Goal: Navigation & Orientation: Find specific page/section

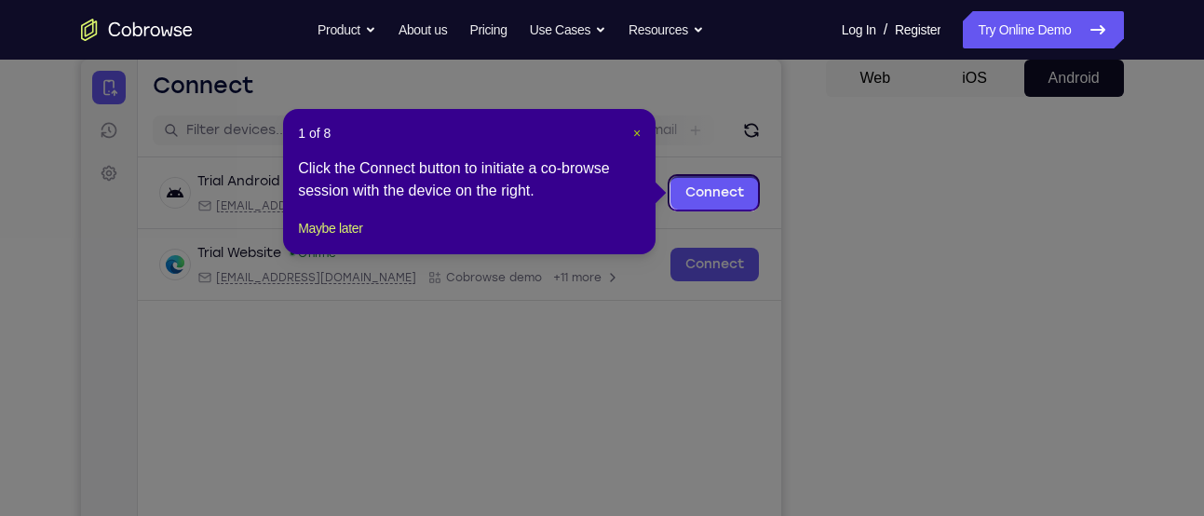
scroll to position [181, 0]
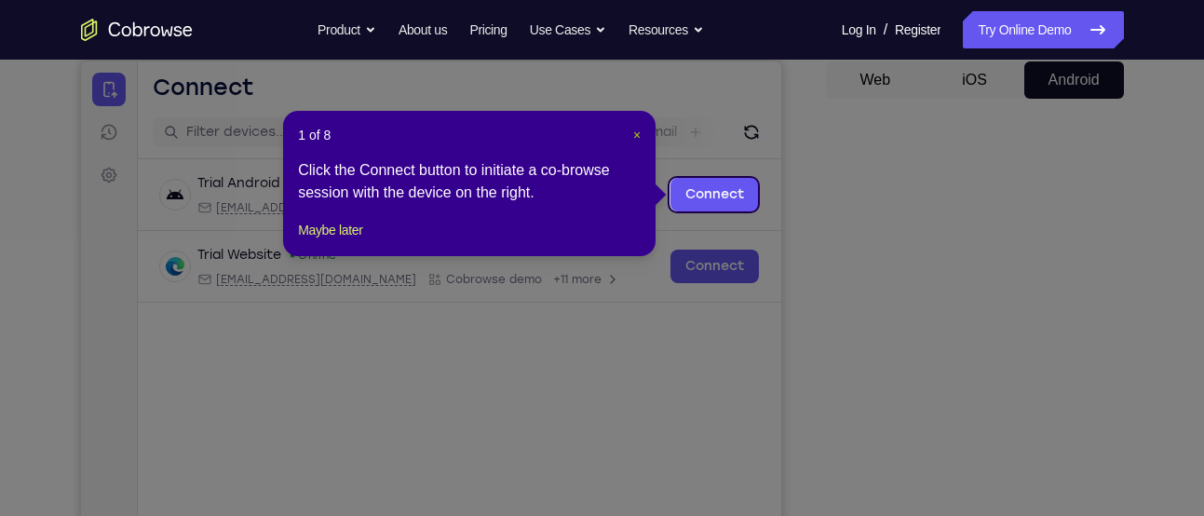
click at [633, 132] on span "×" at bounding box center [636, 135] width 7 height 15
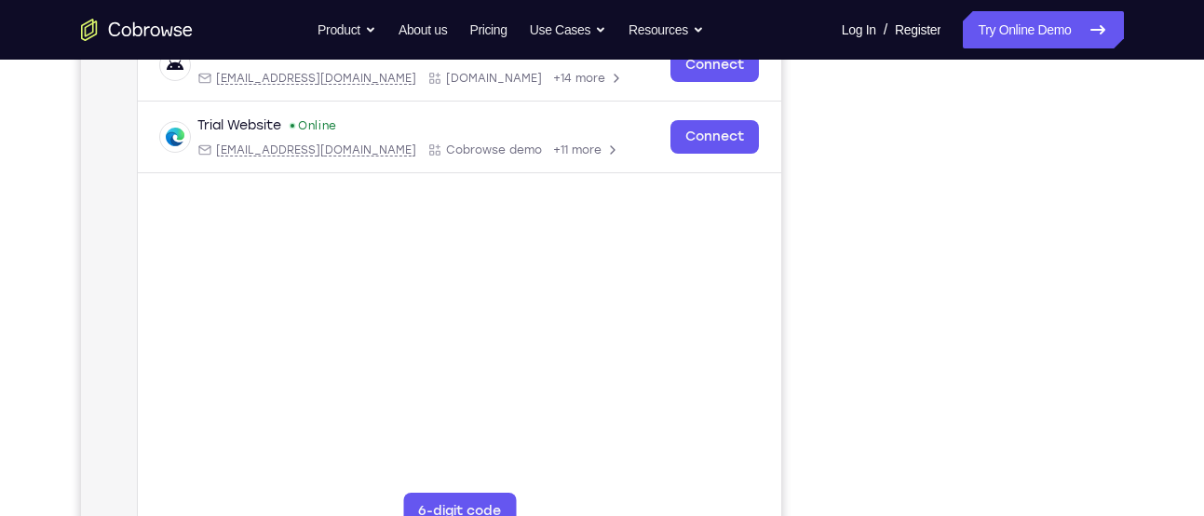
scroll to position [310, 0]
click at [842, 41] on link "Log In" at bounding box center [859, 29] width 34 height 37
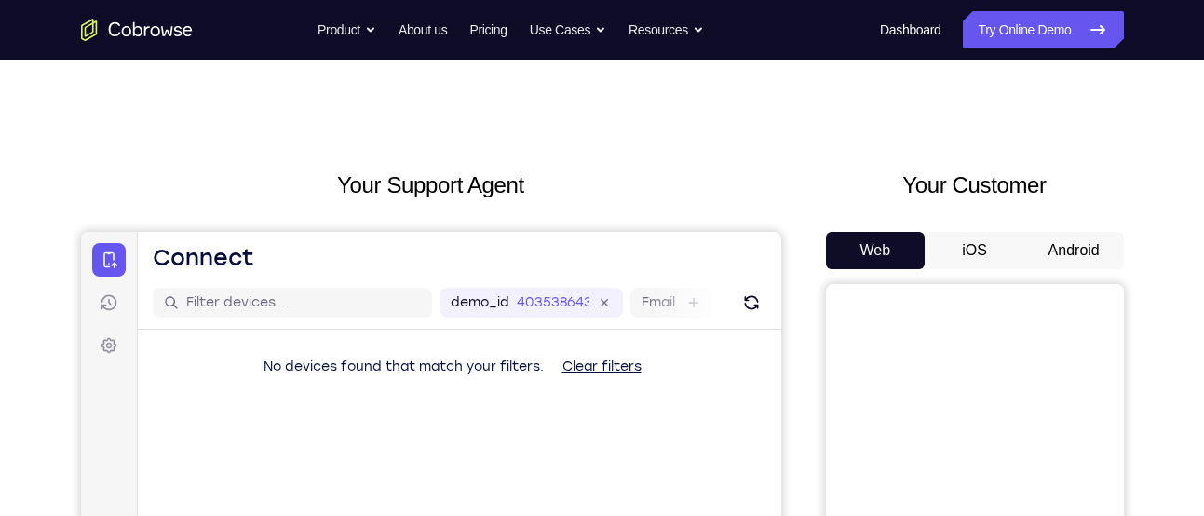
scroll to position [9, 0]
click at [1065, 237] on button "Android" at bounding box center [1075, 251] width 100 height 37
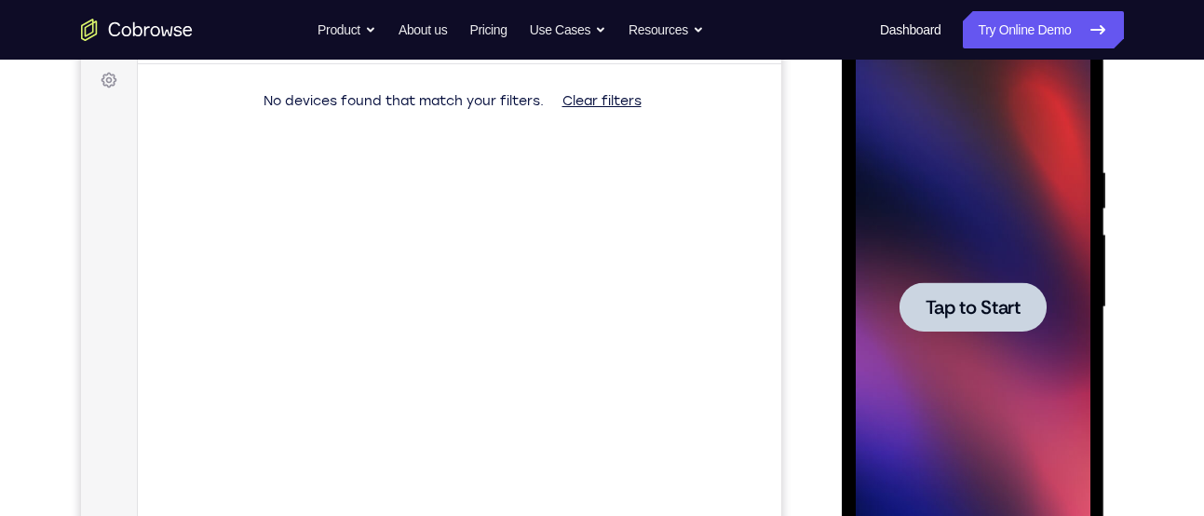
scroll to position [275, 0]
click at [983, 315] on span "Tap to Start" at bounding box center [973, 308] width 95 height 19
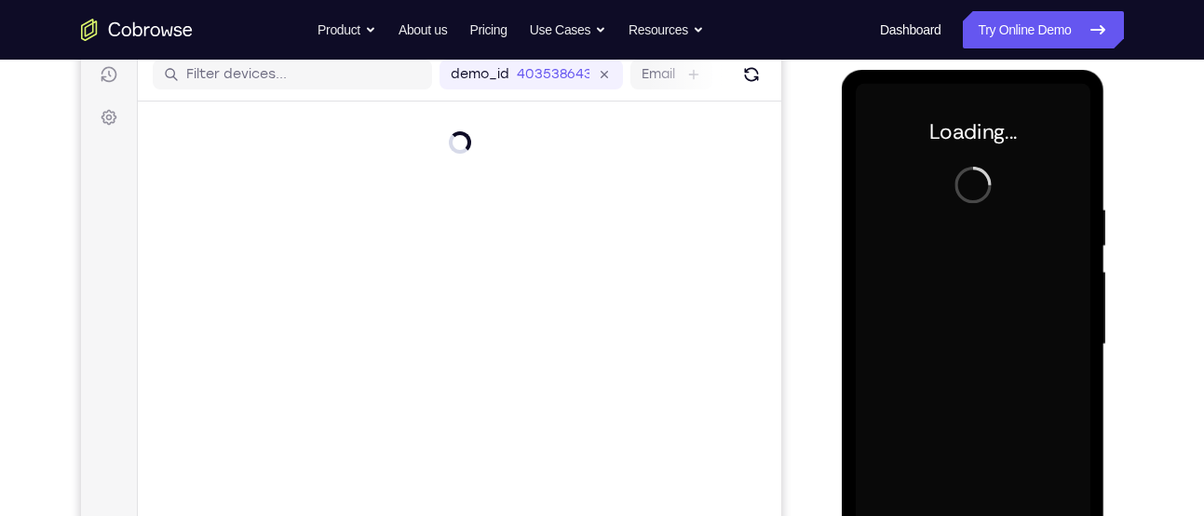
scroll to position [235, 0]
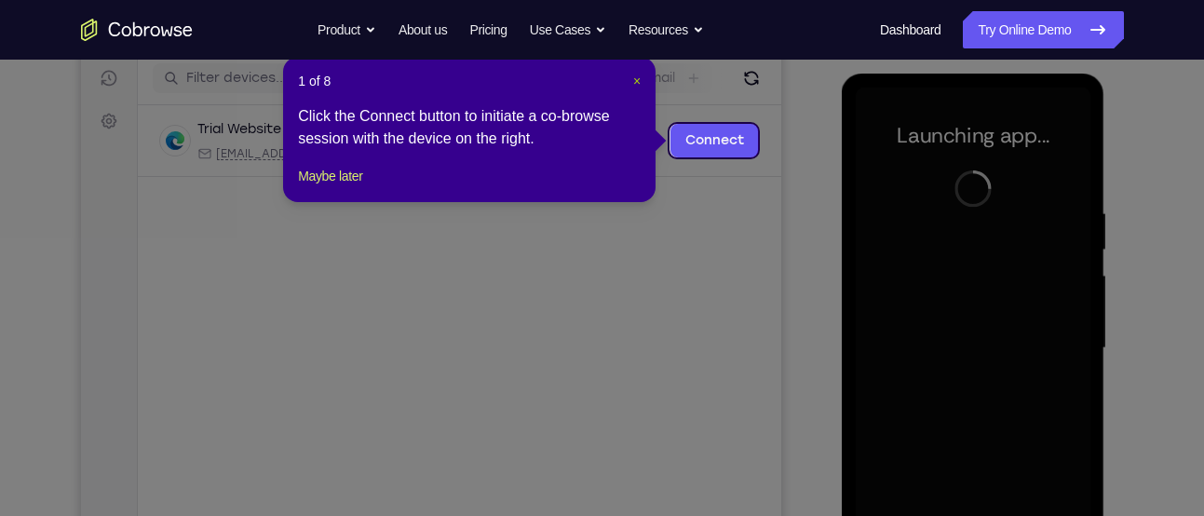
click at [634, 88] on button "×" at bounding box center [636, 81] width 7 height 19
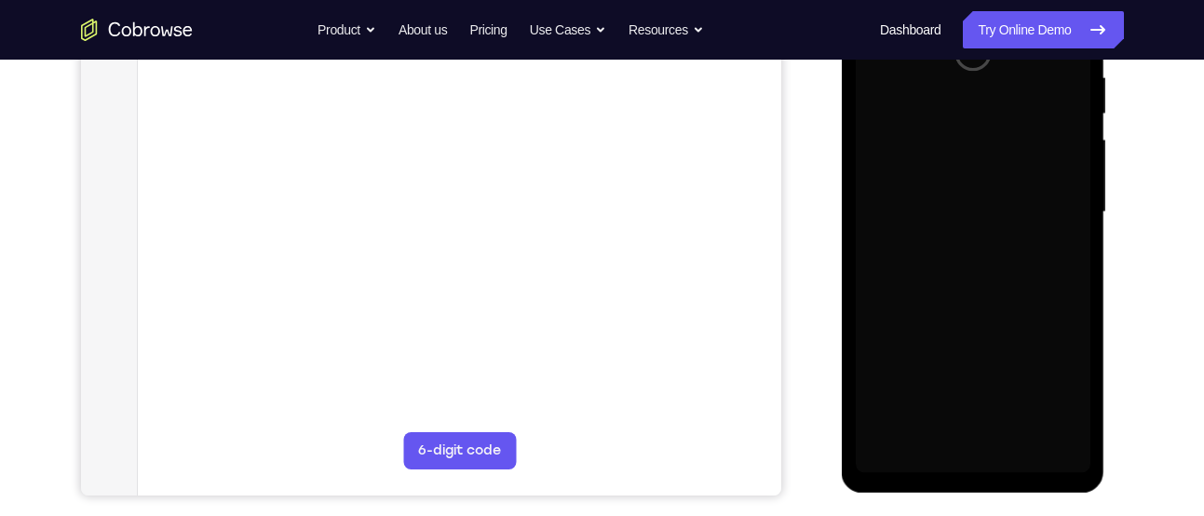
scroll to position [354, 0]
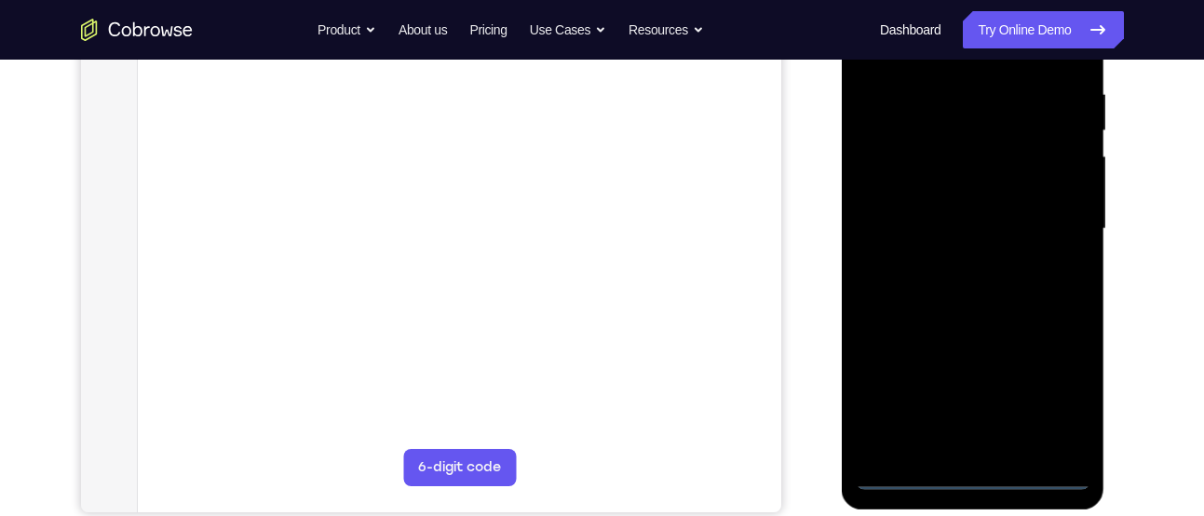
click at [977, 469] on div at bounding box center [973, 229] width 235 height 522
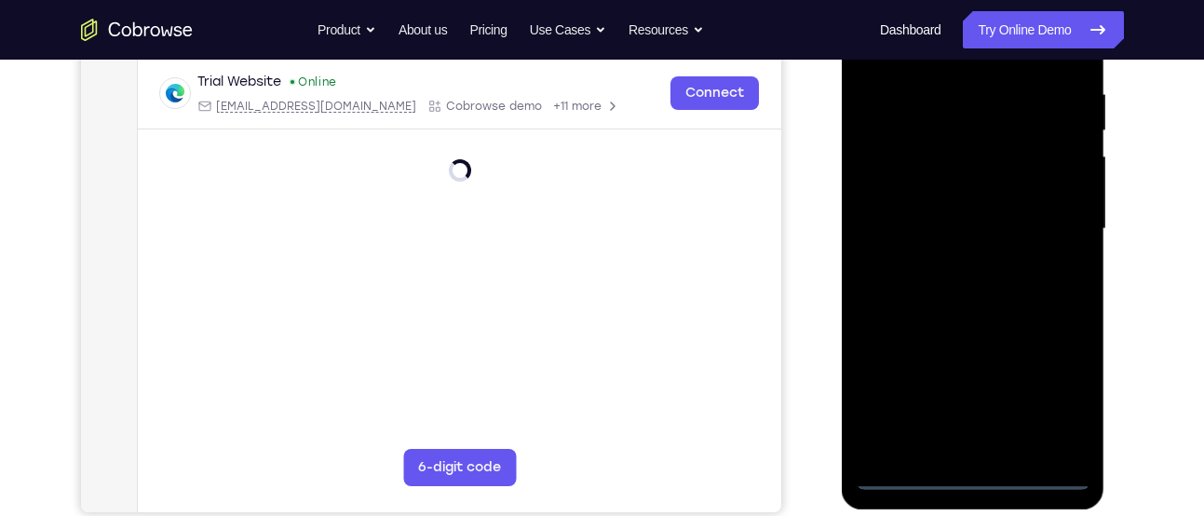
click at [977, 469] on div at bounding box center [973, 229] width 235 height 522
click at [1064, 404] on div at bounding box center [973, 229] width 235 height 522
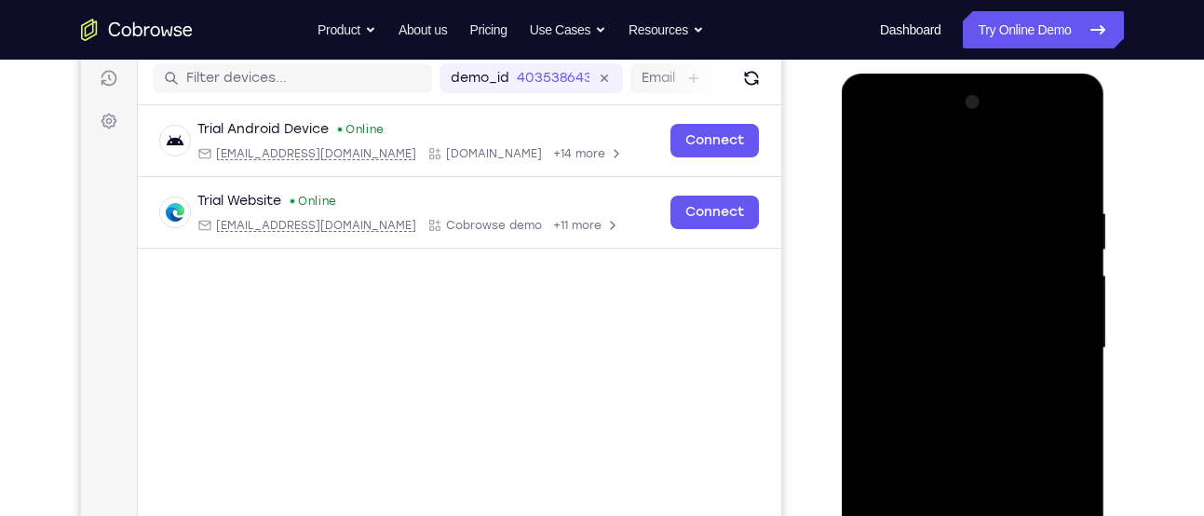
scroll to position [234, 0]
click at [965, 168] on div at bounding box center [973, 349] width 235 height 522
click at [899, 304] on div at bounding box center [973, 349] width 235 height 522
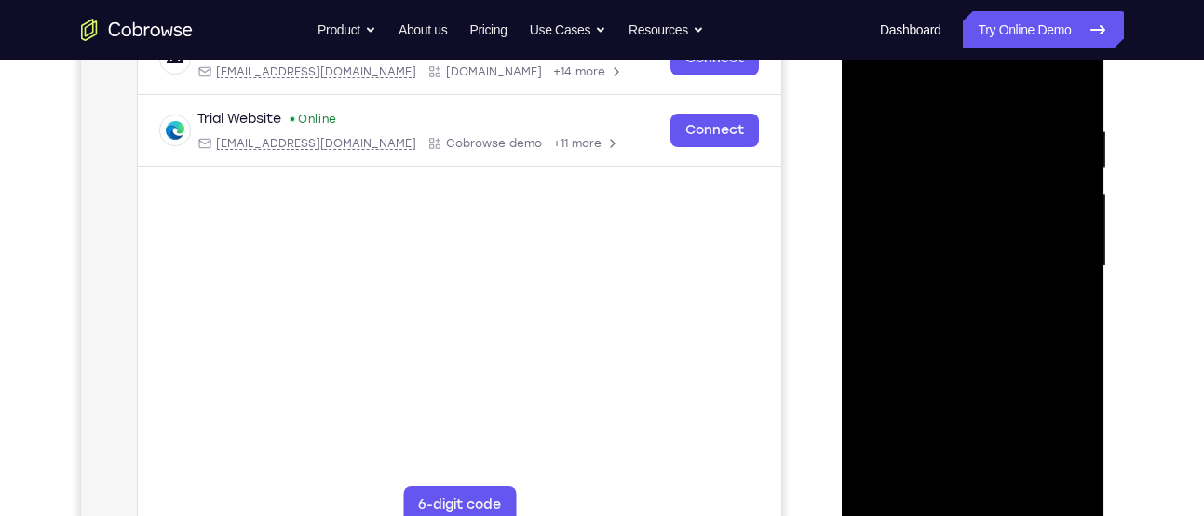
scroll to position [323, 0]
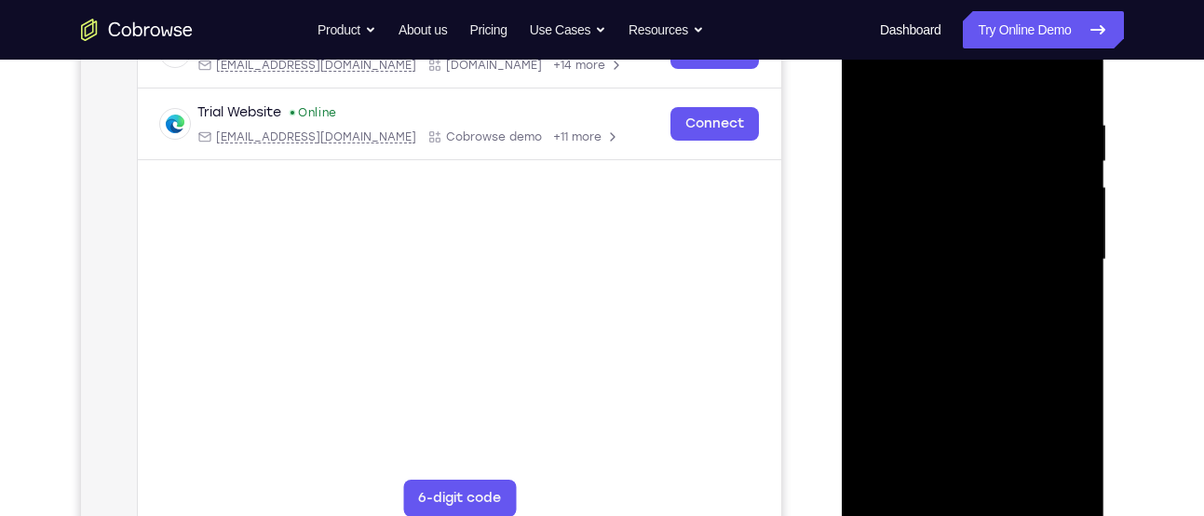
click at [927, 270] on div at bounding box center [973, 260] width 235 height 522
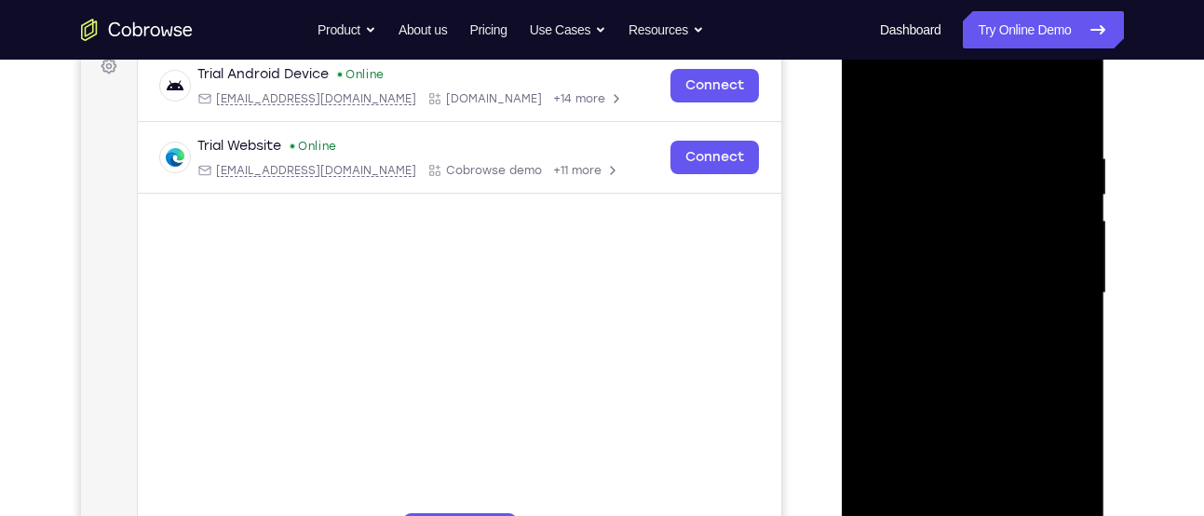
scroll to position [295, 0]
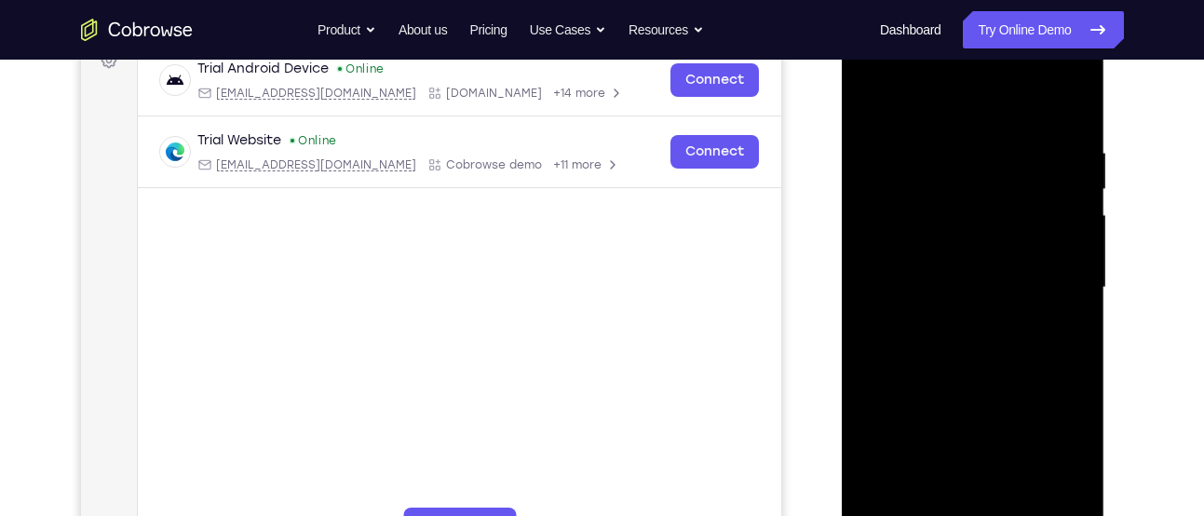
click at [965, 512] on div at bounding box center [973, 288] width 235 height 522
click at [960, 505] on div at bounding box center [973, 288] width 235 height 522
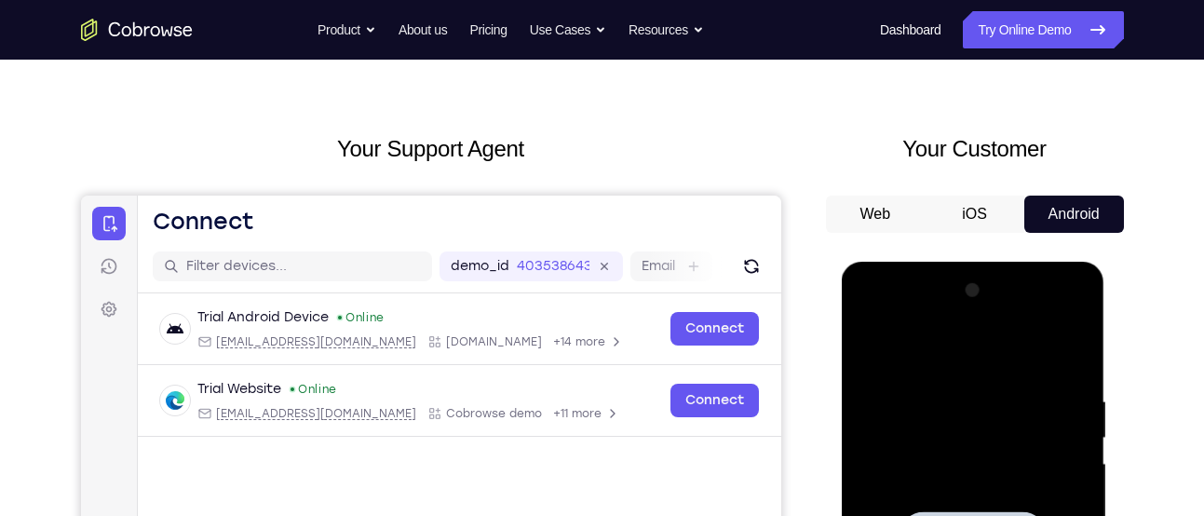
scroll to position [0, 0]
